Goal: Transaction & Acquisition: Purchase product/service

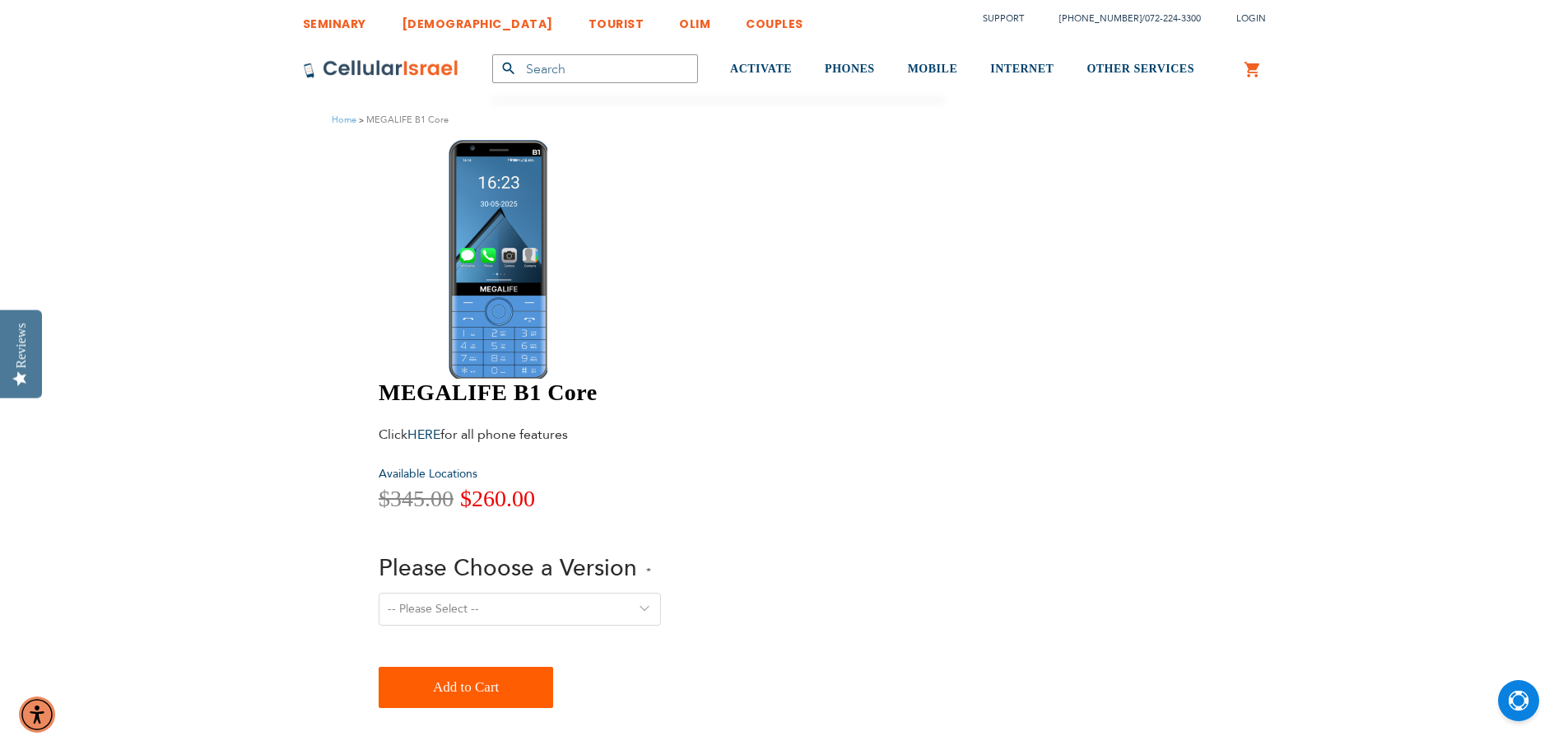
click at [661, 593] on select "-- Please Select -- Version 1. Talk - Voice only, no texting Version 2. Text - …" at bounding box center [520, 609] width 283 height 33
select select "Version 5. Talk, Text, Media and drive - includes all apps mentioned above"
click at [661, 593] on select "-- Please Select -- Version 1. Talk - Voice only, no texting Version 2. Text - …" at bounding box center [520, 609] width 283 height 33
click at [499, 671] on span "Add to Cart" at bounding box center [466, 687] width 66 height 33
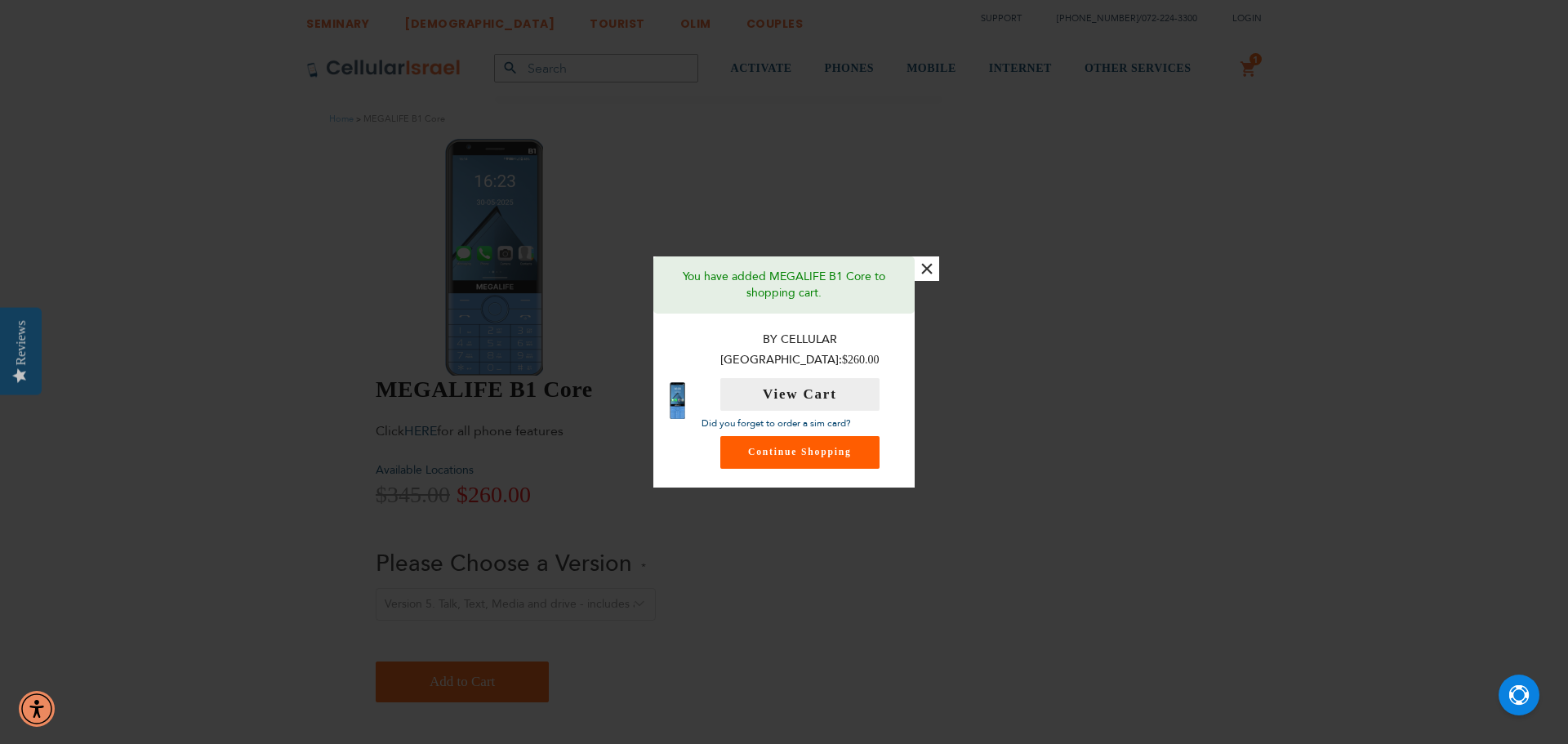
click at [780, 436] on link "Continue Shopping" at bounding box center [800, 452] width 160 height 33
